Goal: Find specific page/section: Find specific page/section

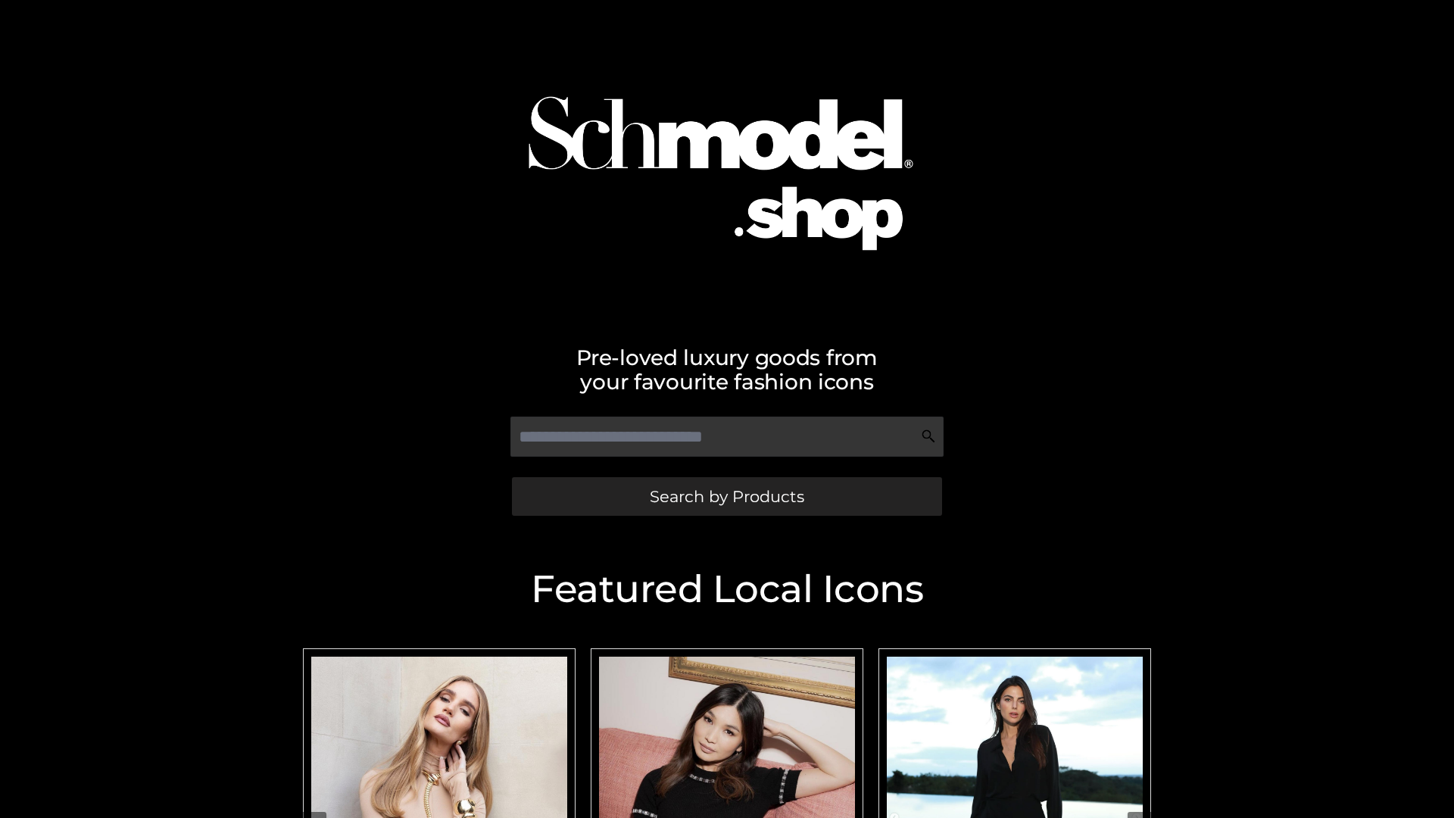
click at [726, 496] on span "Search by Products" at bounding box center [727, 496] width 154 height 16
